Goal: Information Seeking & Learning: Learn about a topic

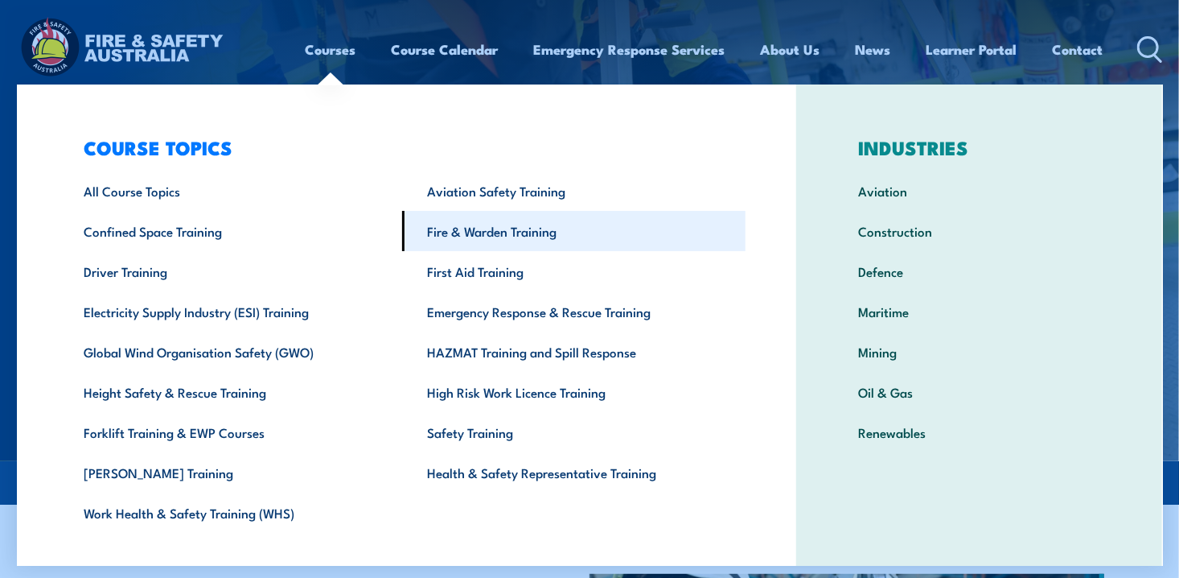
click at [568, 224] on link "Fire & Warden Training" at bounding box center [574, 231] width 344 height 40
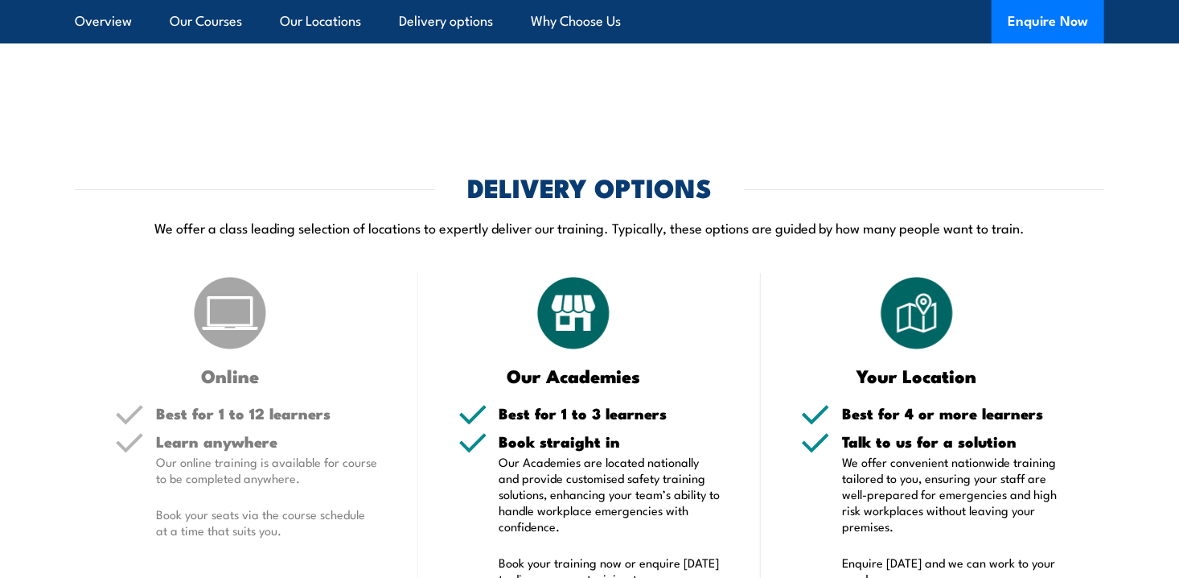
scroll to position [2977, 0]
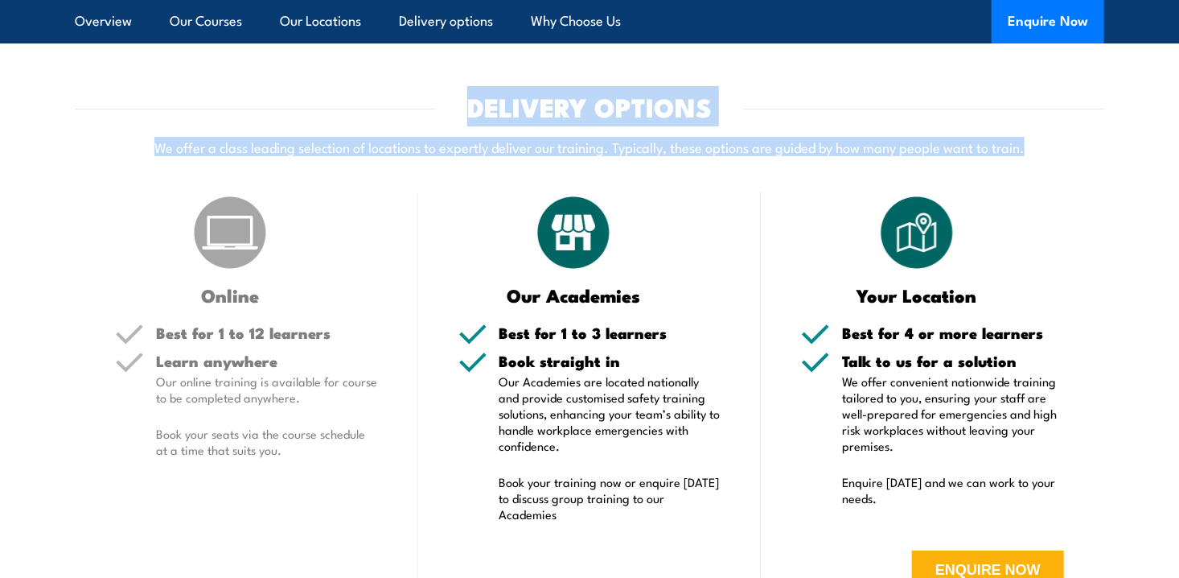
drag, startPoint x: 1056, startPoint y: 152, endPoint x: 428, endPoint y: 101, distance: 629.6
click at [428, 101] on div "DELIVERY OPTIONS We offer a class leading selection of locations to expertly de…" at bounding box center [590, 135] width 1030 height 81
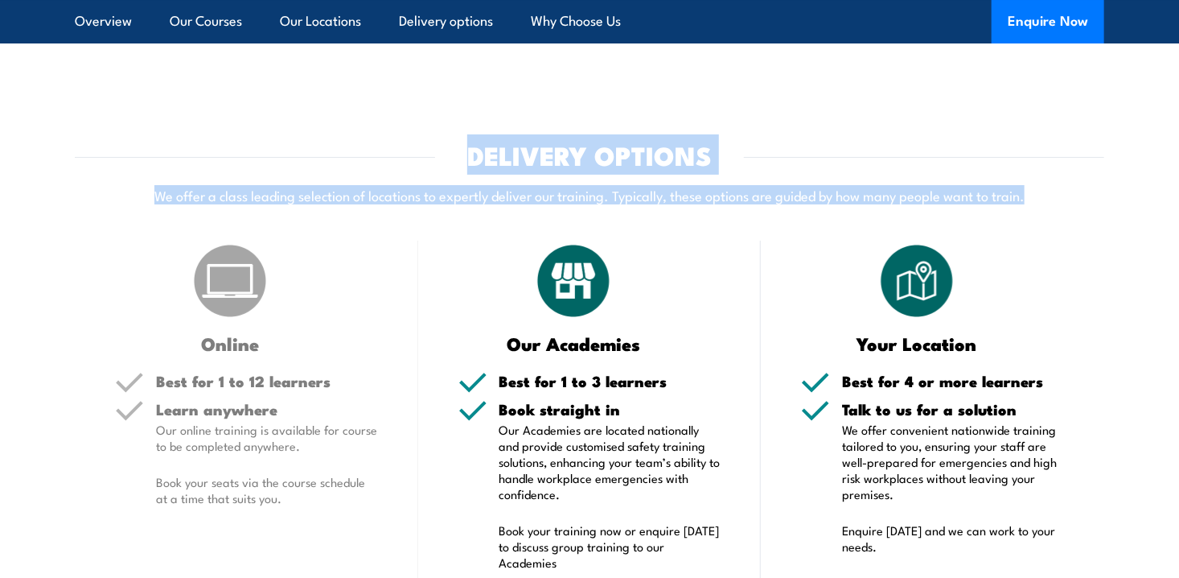
scroll to position [2896, 0]
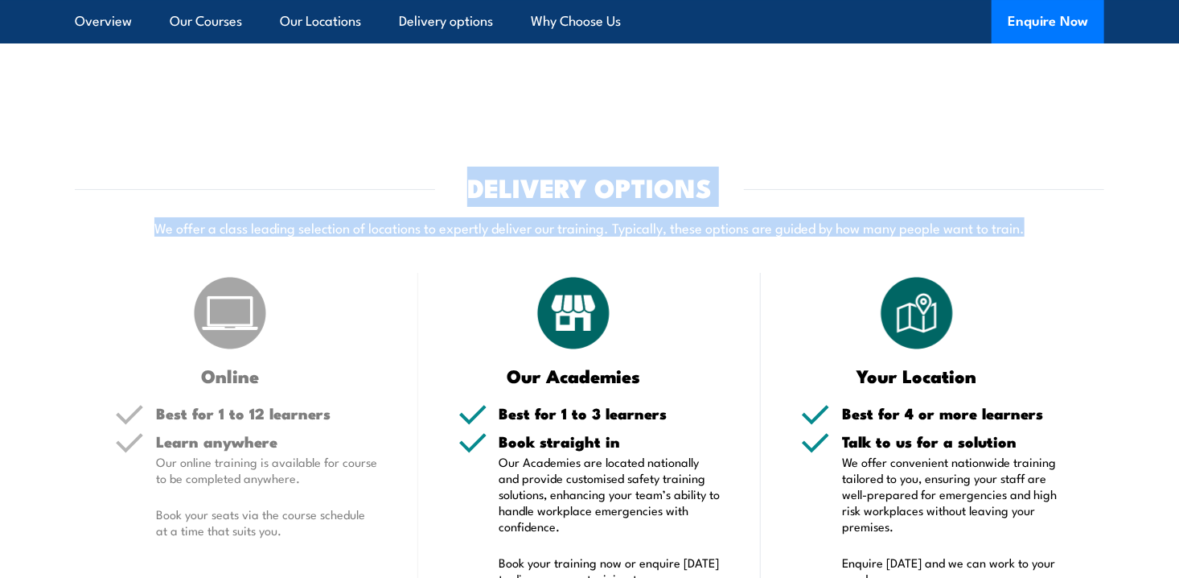
click at [451, 261] on article "DELIVERY OPTIONS We offer a class leading selection of locations to expertly de…" at bounding box center [590, 436] width 1030 height 522
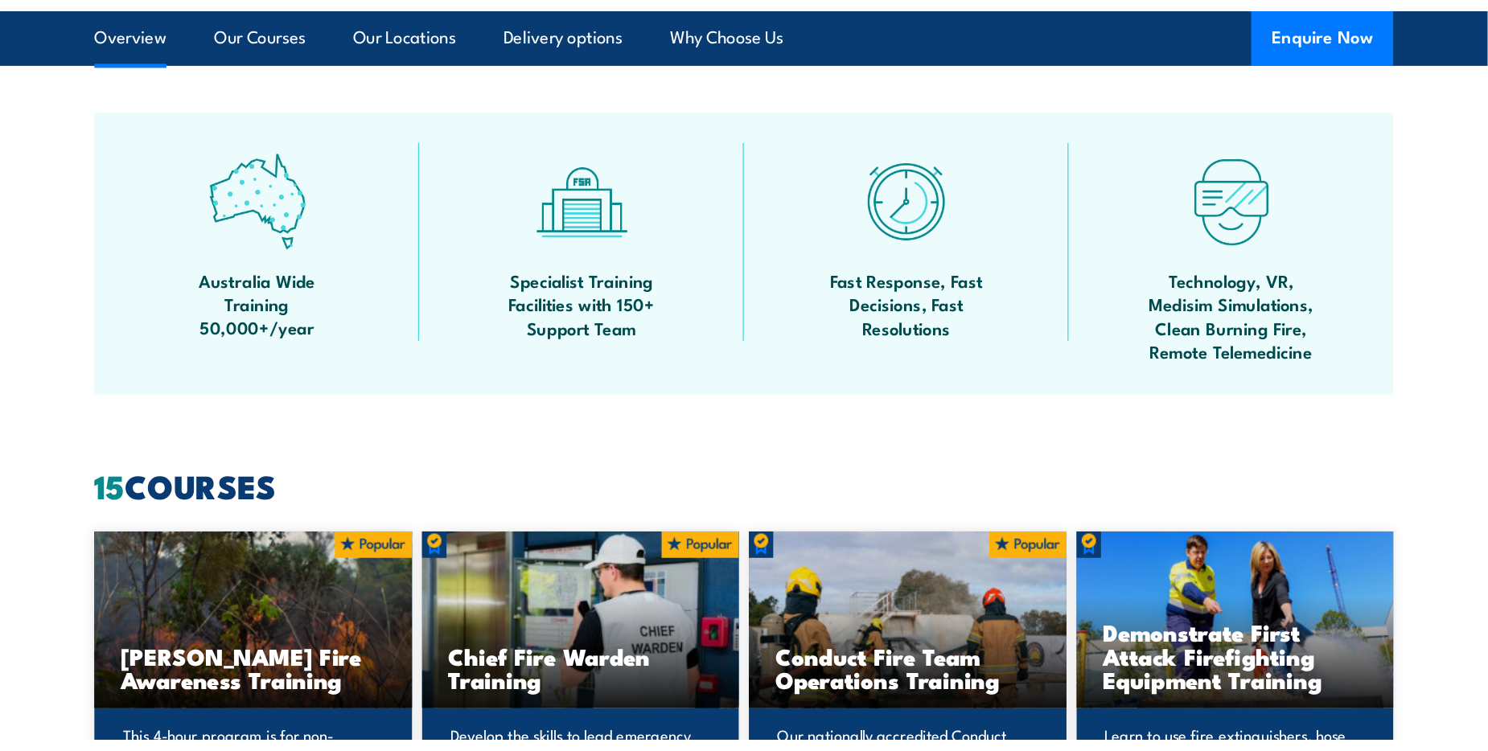
scroll to position [965, 0]
